Goal: Find contact information: Find contact information

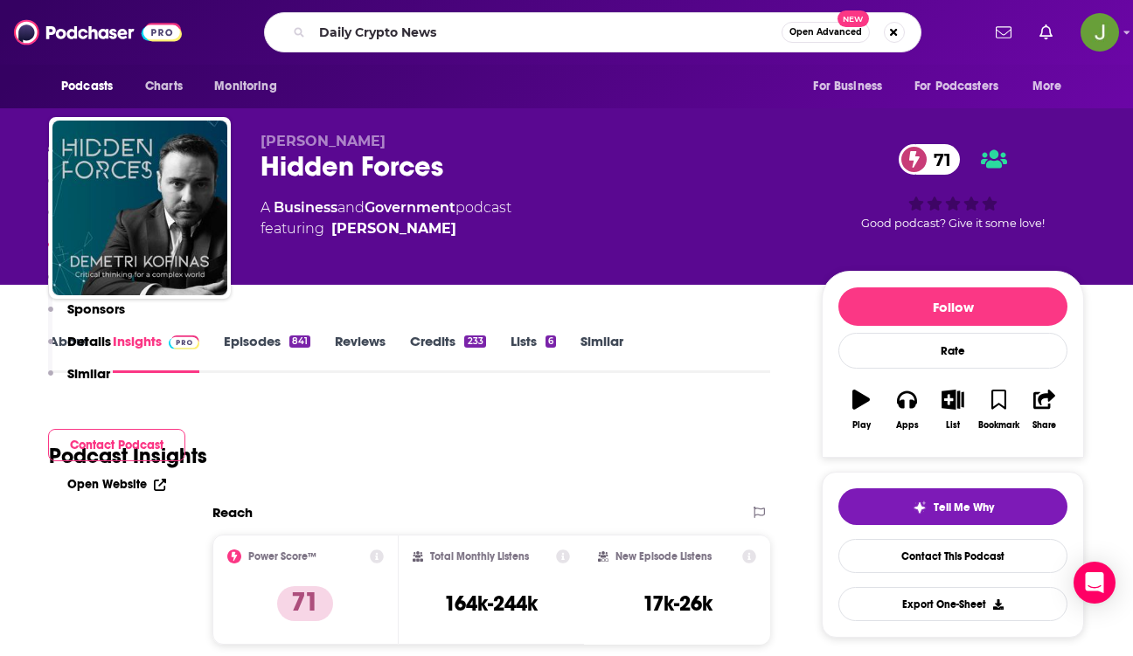
scroll to position [1529, 0]
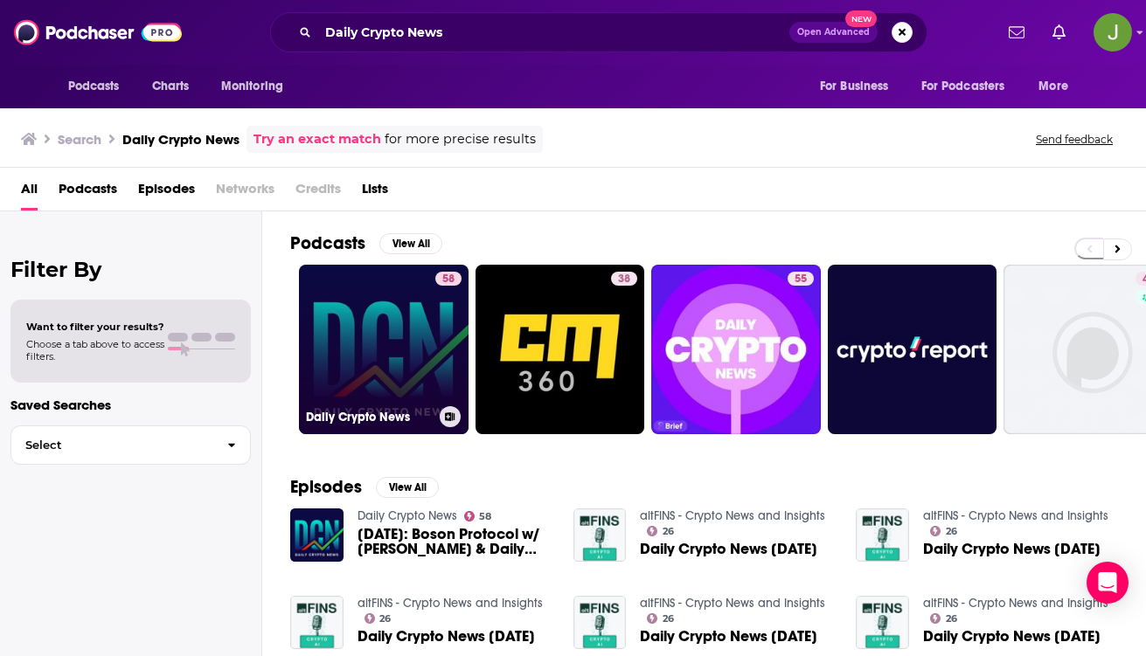
click at [399, 325] on link "58 Daily Crypto News" at bounding box center [384, 350] width 170 height 170
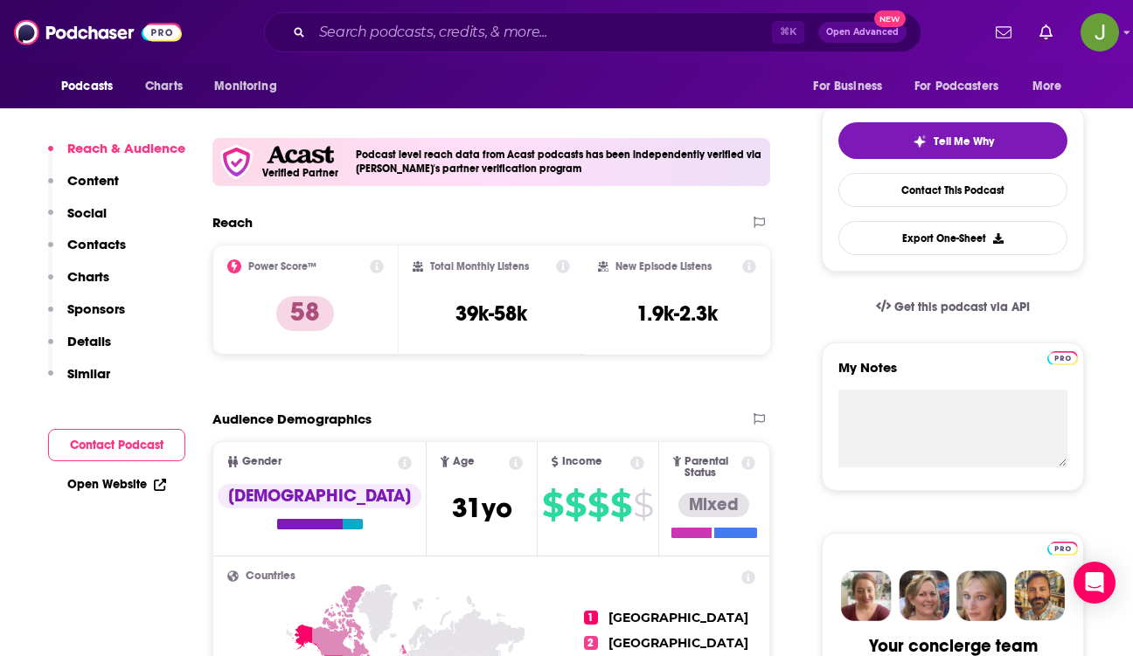
scroll to position [414, 0]
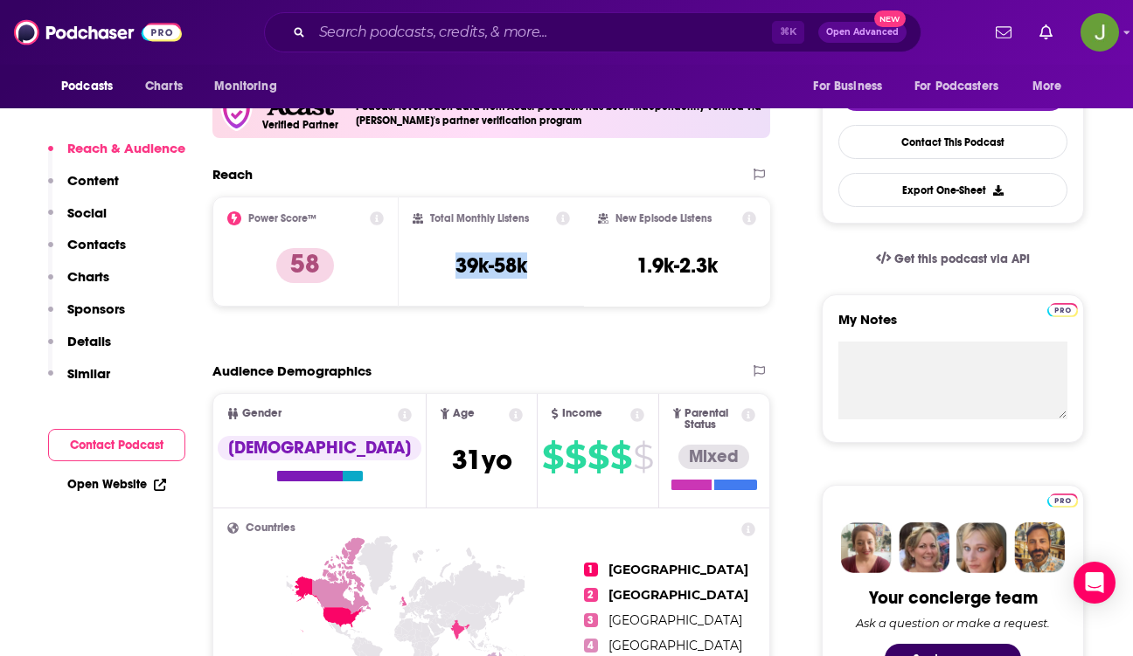
drag, startPoint x: 455, startPoint y: 265, endPoint x: 541, endPoint y: 277, distance: 87.4
click at [541, 277] on div "Total Monthly Listens 39k-58k" at bounding box center [492, 252] width 158 height 80
copy h3 "39k-58k"
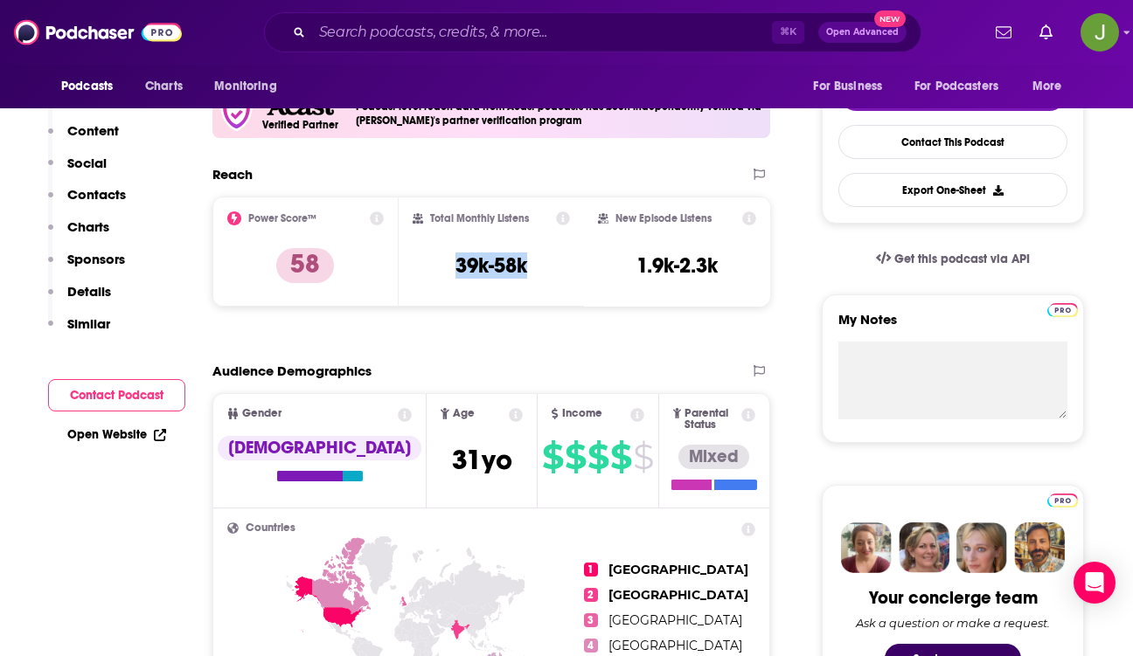
scroll to position [102, 0]
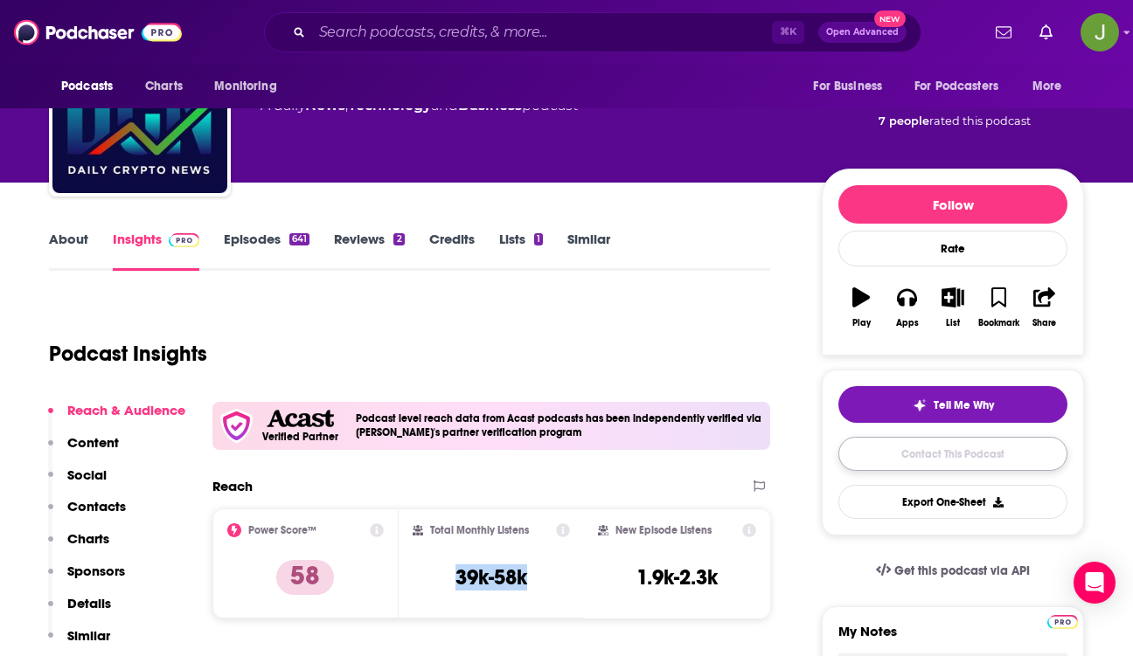
click at [919, 453] on link "Contact This Podcast" at bounding box center [952, 454] width 229 height 34
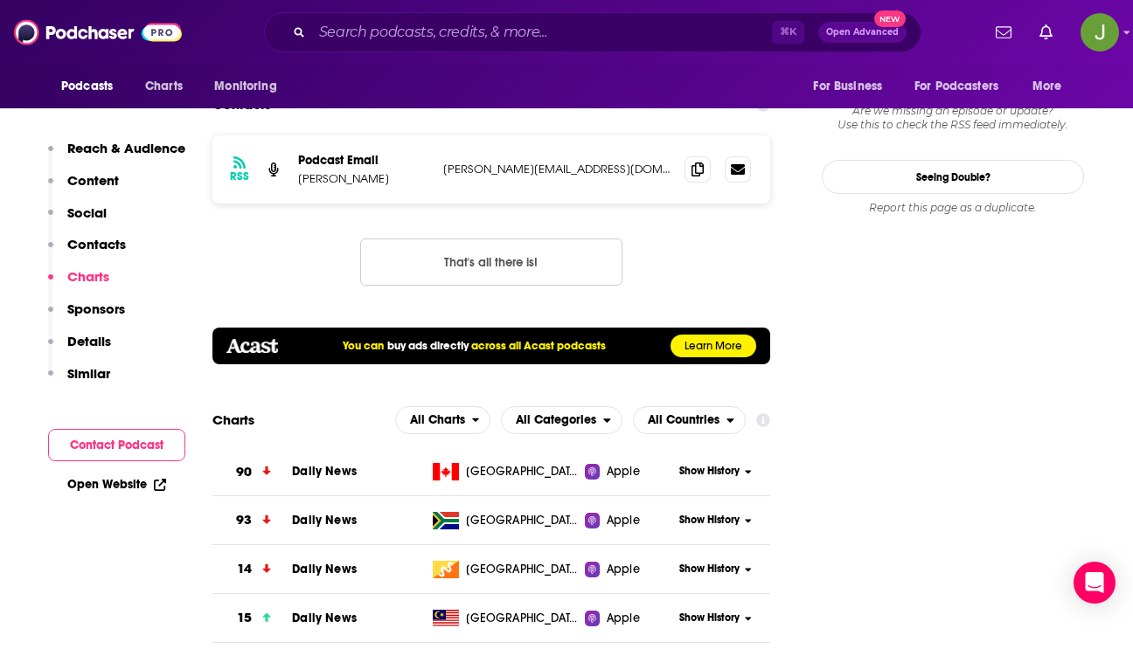
scroll to position [1482, 0]
